Goal: Navigation & Orientation: Find specific page/section

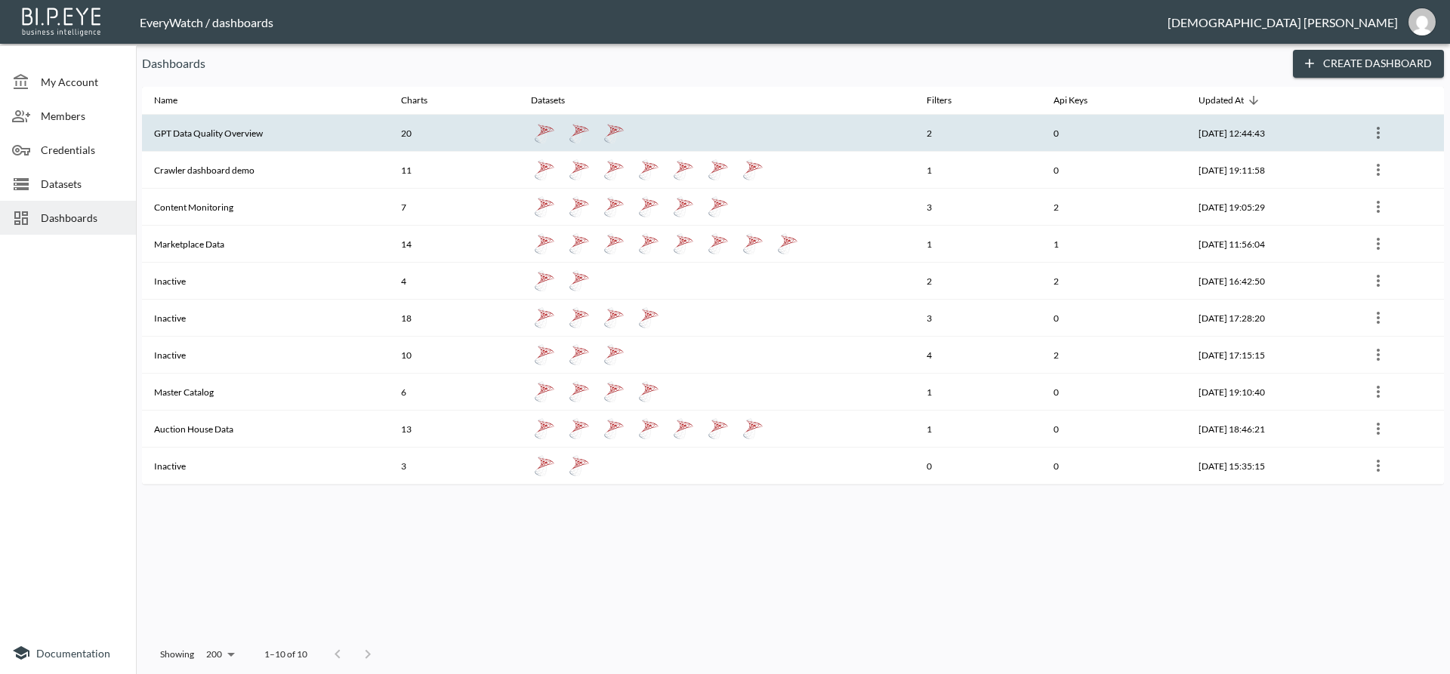
click at [254, 141] on th "GPT Data Quality Overview" at bounding box center [265, 133] width 247 height 37
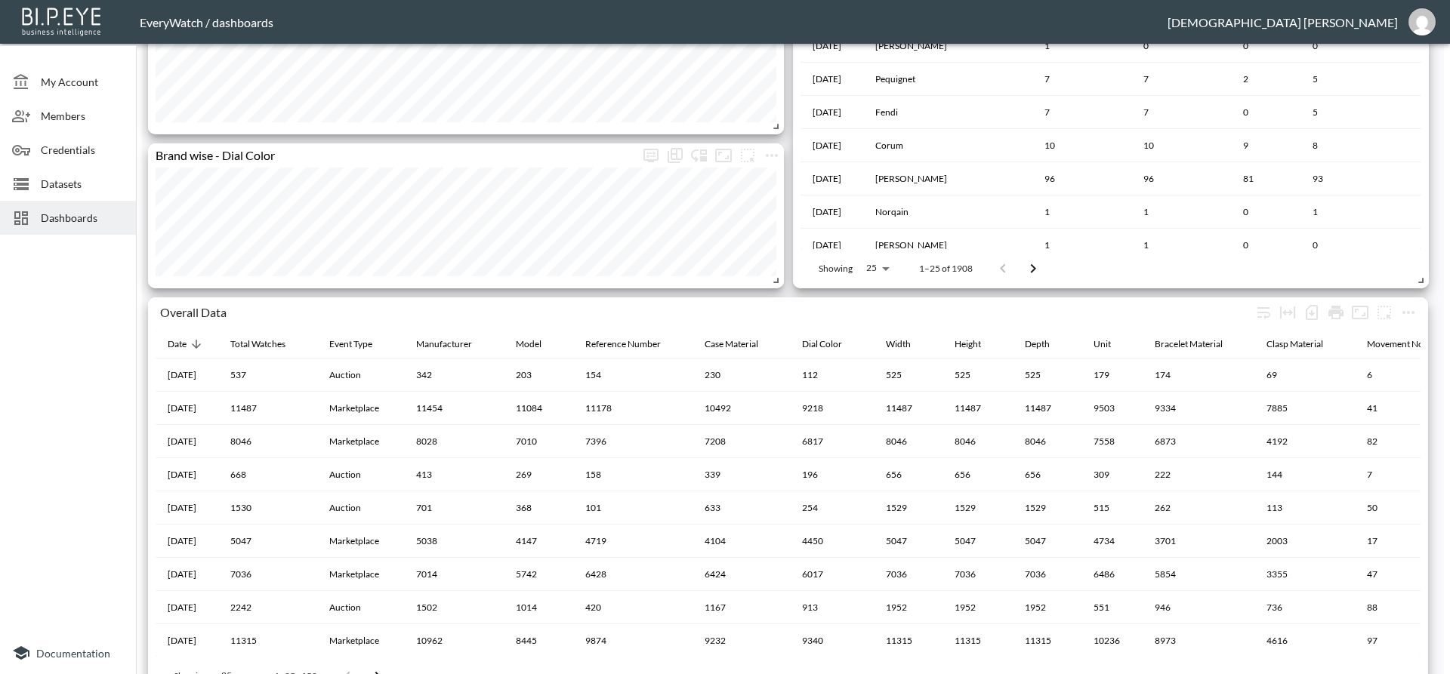
scroll to position [2345, 0]
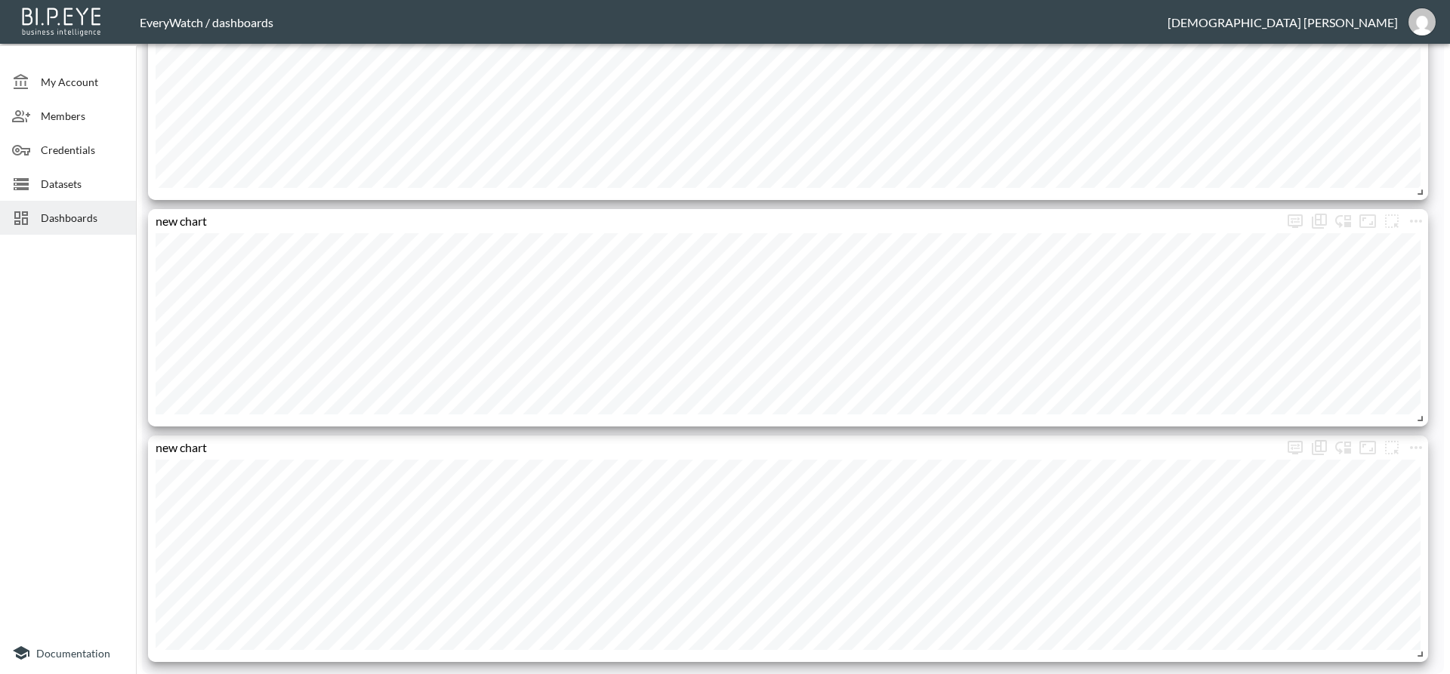
click at [87, 210] on span "Dashboards" at bounding box center [82, 218] width 83 height 16
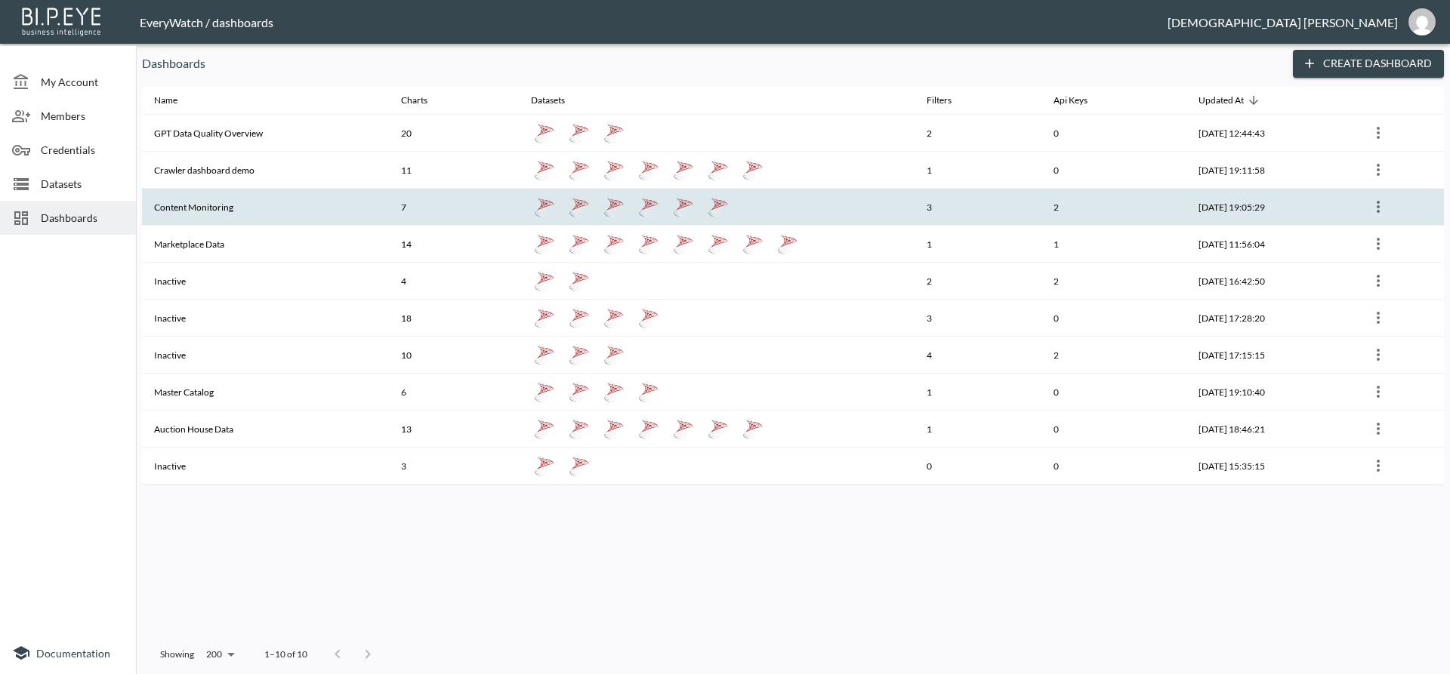
click at [275, 213] on th "Content Monitoring" at bounding box center [265, 207] width 247 height 37
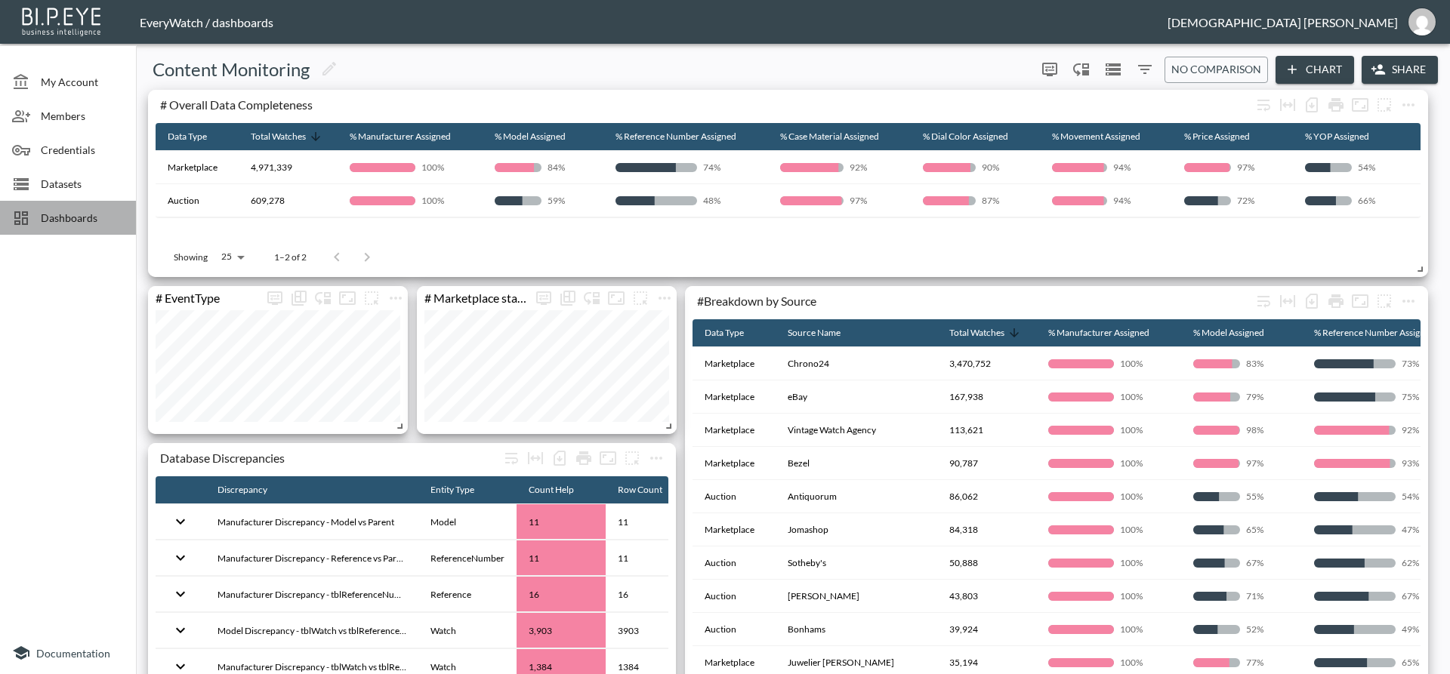
click at [84, 217] on span "Dashboards" at bounding box center [82, 218] width 83 height 16
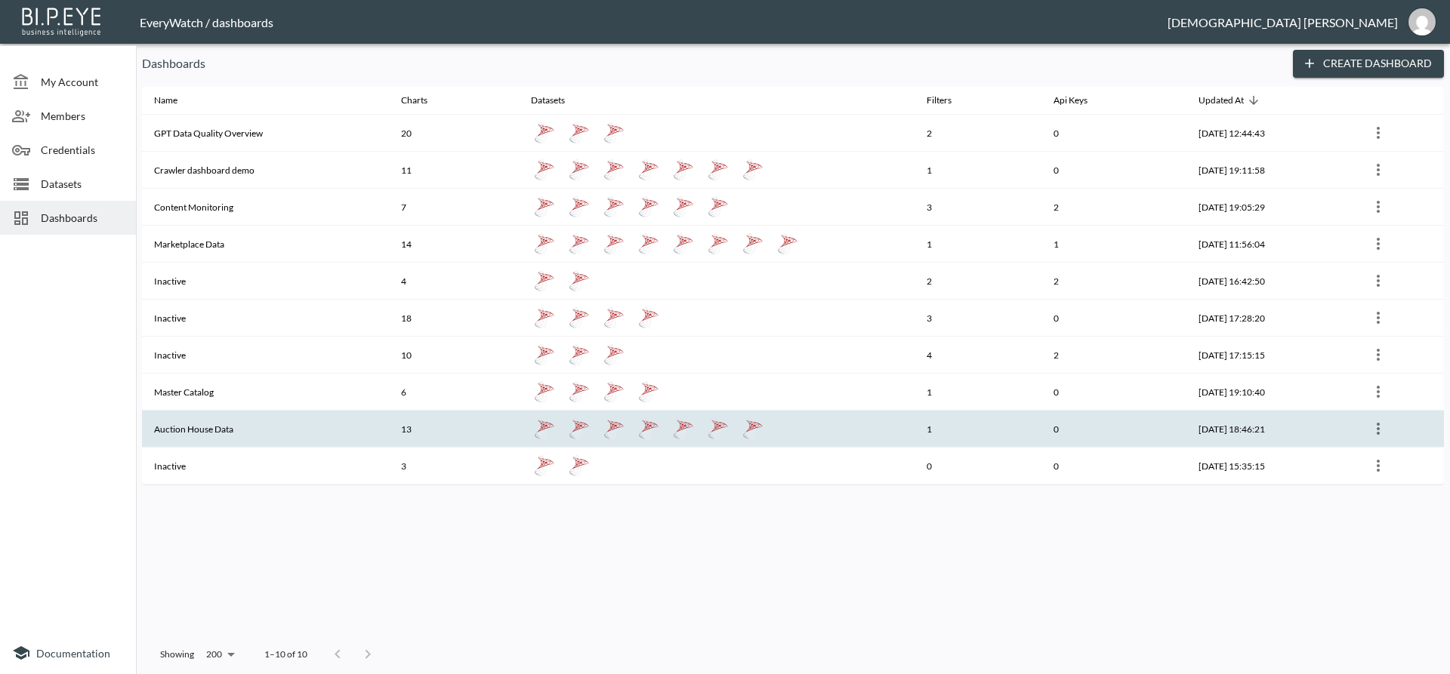
click at [261, 412] on th "Auction House Data" at bounding box center [265, 429] width 247 height 37
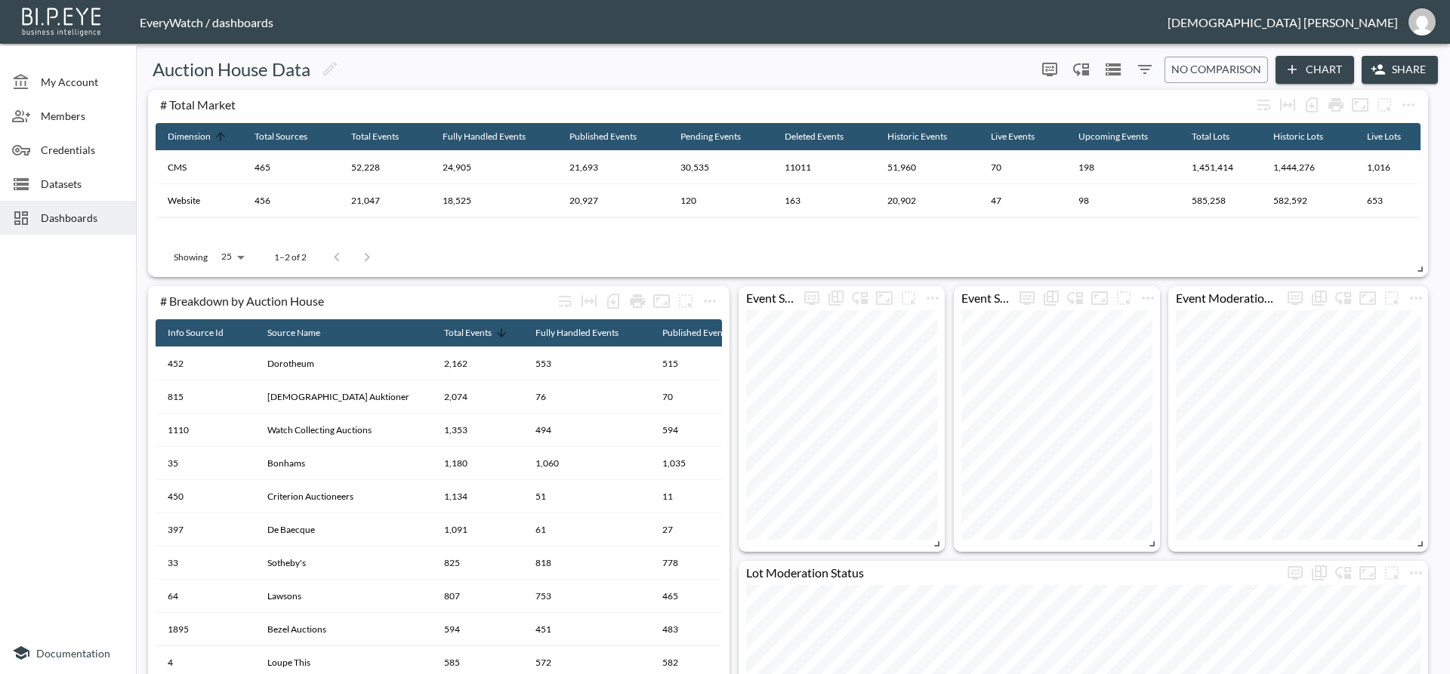
click at [39, 217] on div at bounding box center [26, 218] width 29 height 18
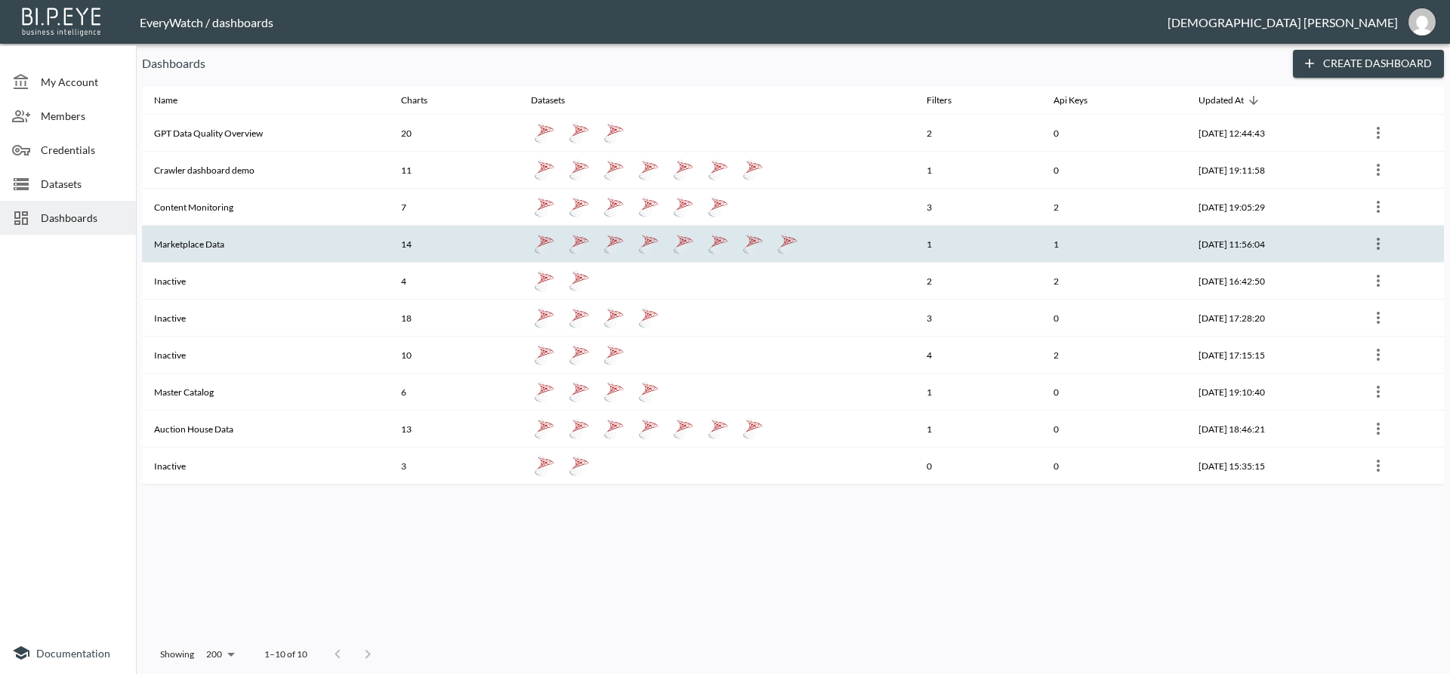
click at [279, 248] on th "Marketplace Data" at bounding box center [265, 244] width 247 height 37
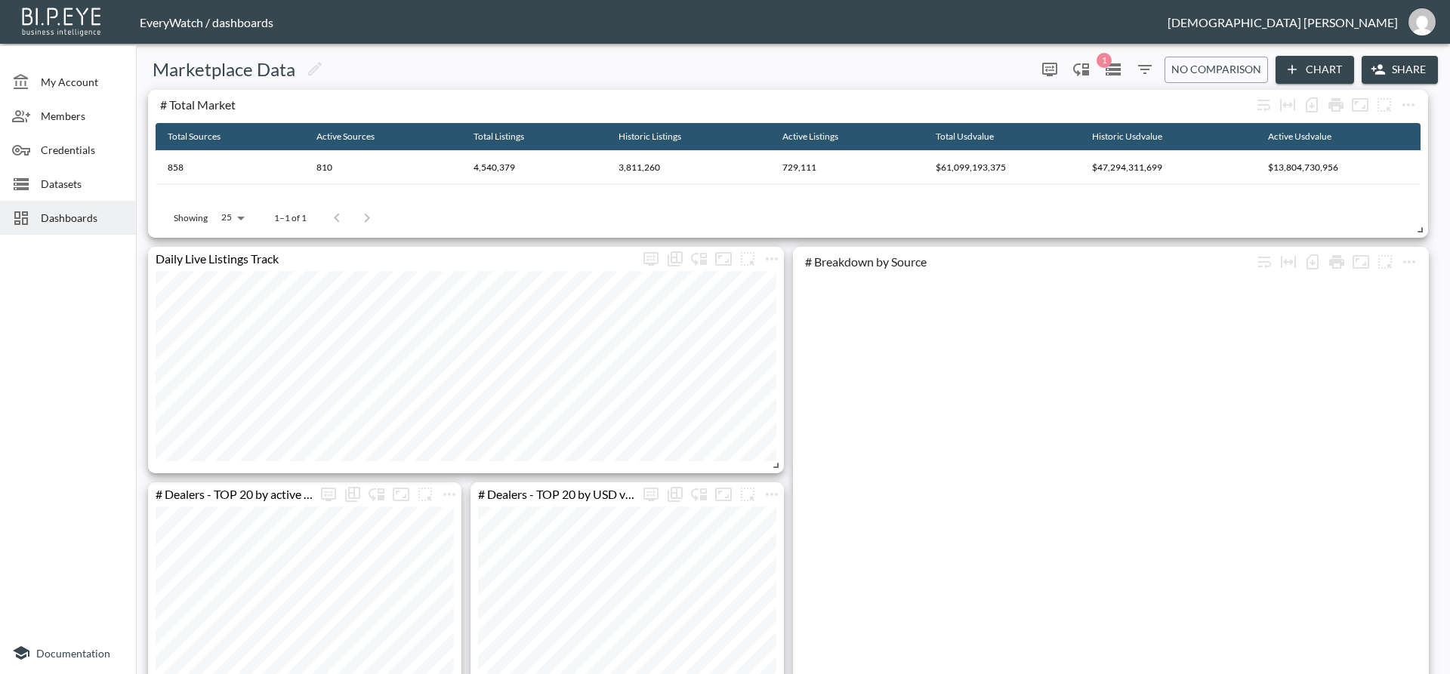
click at [48, 214] on span "Dashboards" at bounding box center [82, 218] width 83 height 16
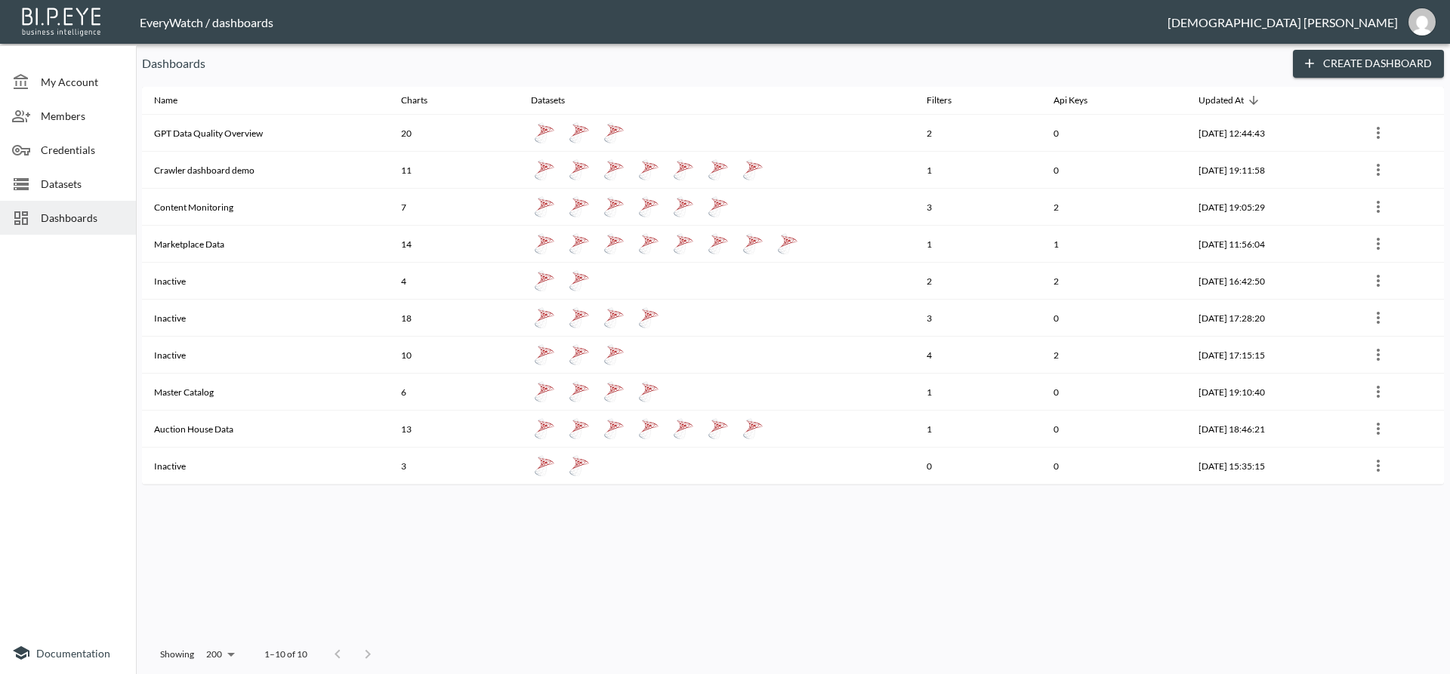
click at [541, 72] on p "Dashboards" at bounding box center [711, 63] width 1139 height 18
